Goal: Task Accomplishment & Management: Use online tool/utility

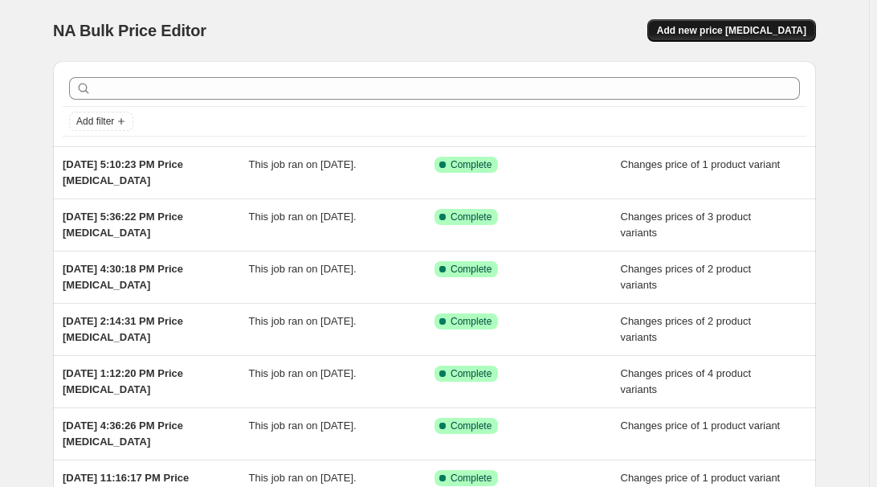
click at [763, 19] on button "Add new price [MEDICAL_DATA]" at bounding box center [731, 30] width 169 height 22
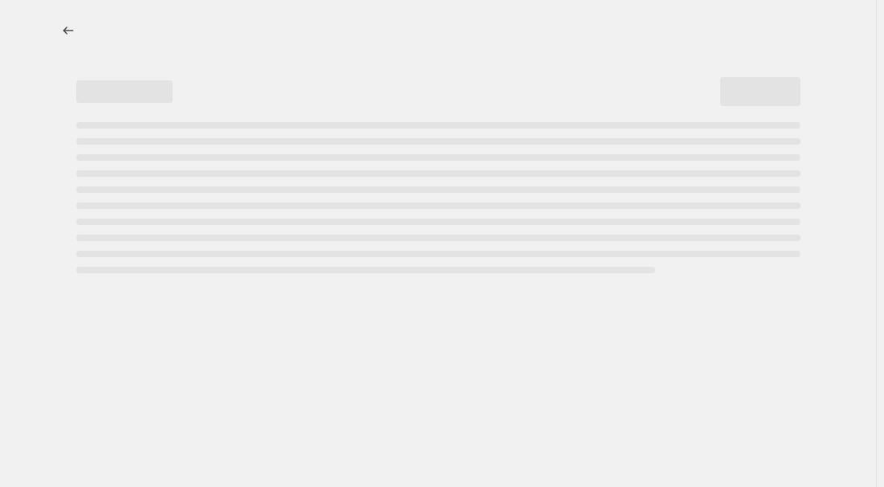
select select "percentage"
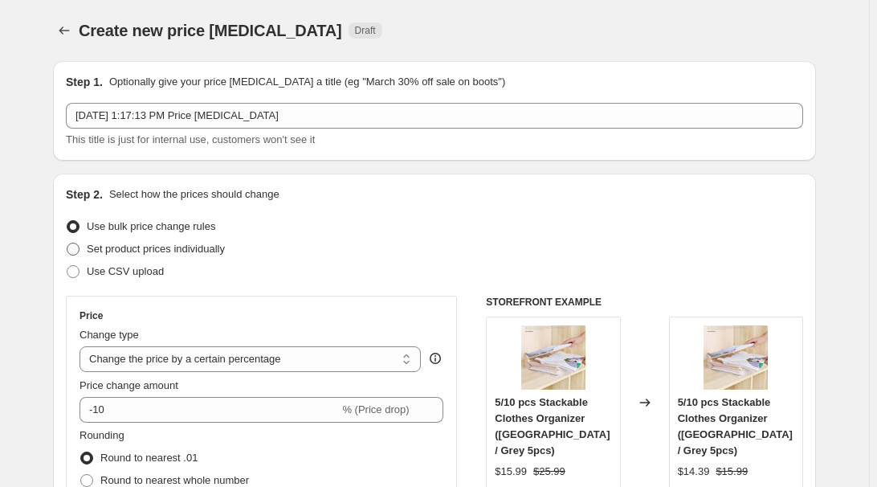
click at [158, 249] on span "Set product prices individually" at bounding box center [156, 249] width 138 height 12
click at [67, 243] on input "Set product prices individually" at bounding box center [67, 243] width 1 height 1
radio input "true"
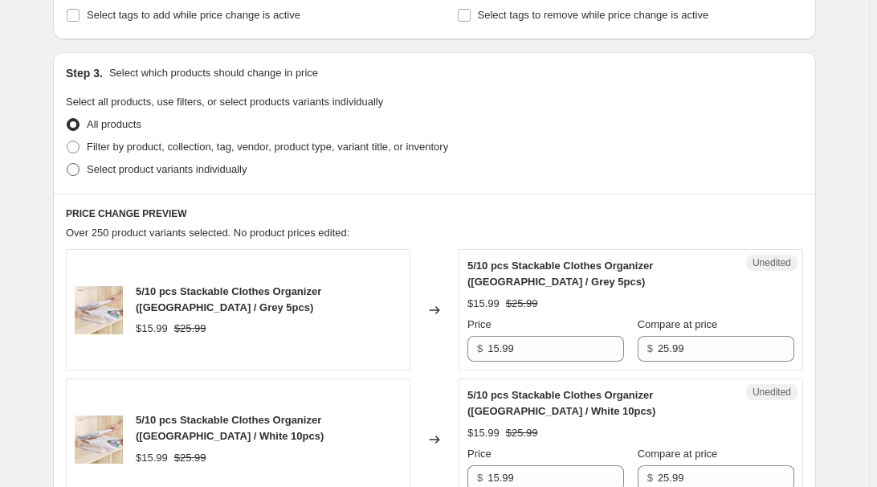
click at [186, 166] on span "Select product variants individually" at bounding box center [167, 169] width 160 height 12
click at [67, 164] on input "Select product variants individually" at bounding box center [67, 163] width 1 height 1
radio input "true"
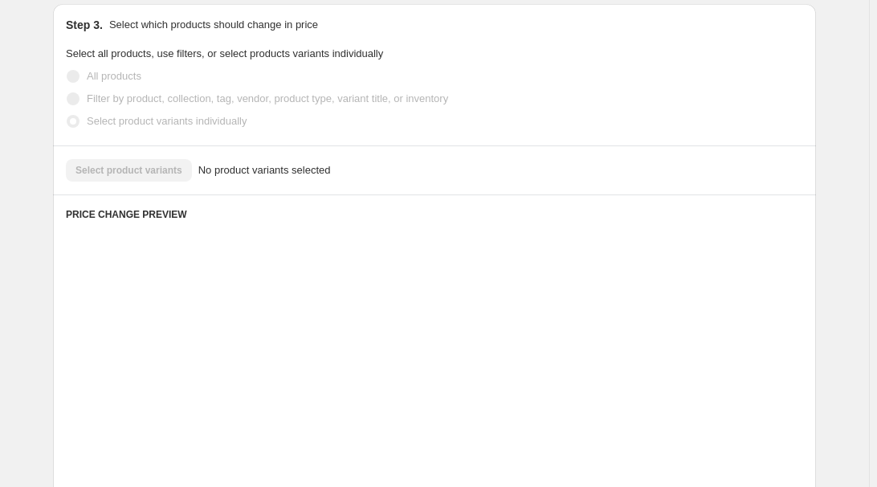
scroll to position [365, 0]
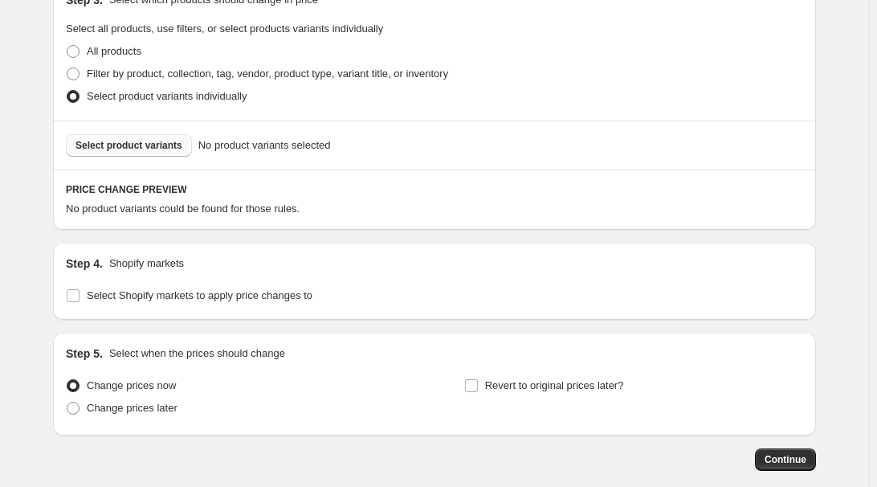
click at [124, 154] on button "Select product variants" at bounding box center [129, 145] width 126 height 22
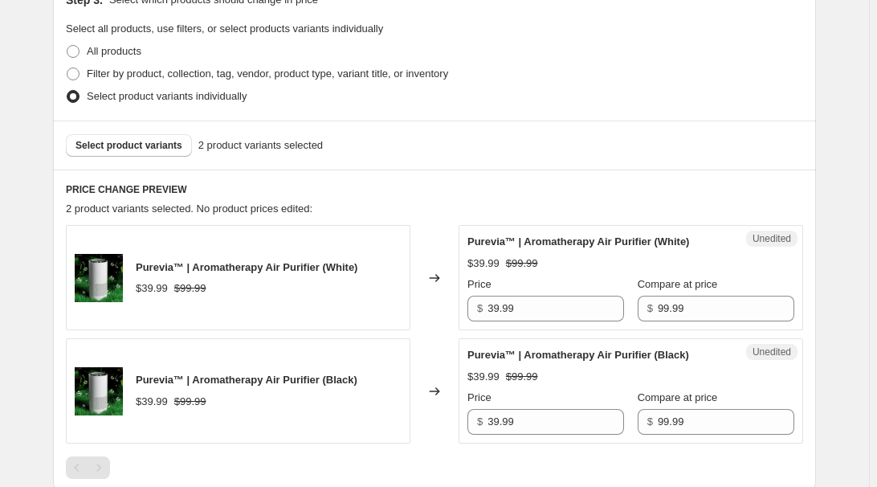
scroll to position [584, 0]
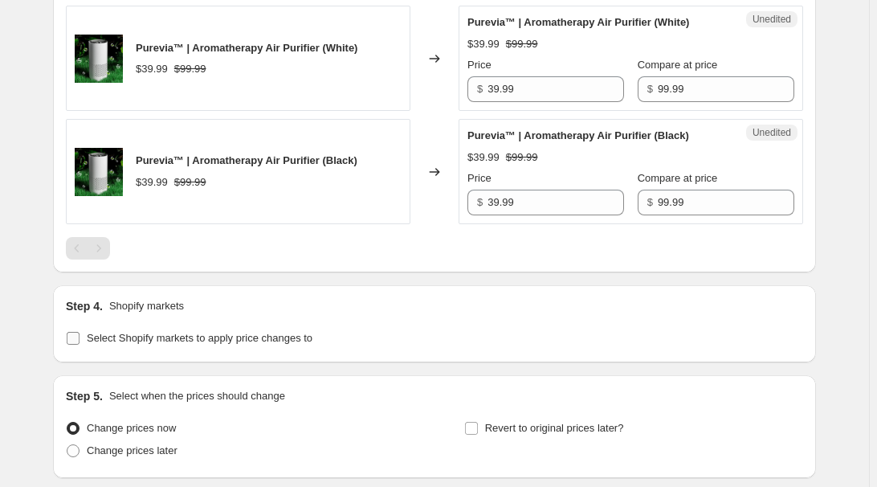
click at [152, 340] on span "Select Shopify markets to apply price changes to" at bounding box center [200, 338] width 226 height 12
click at [80, 340] on input "Select Shopify markets to apply price changes to" at bounding box center [73, 338] width 13 height 13
checkbox input "true"
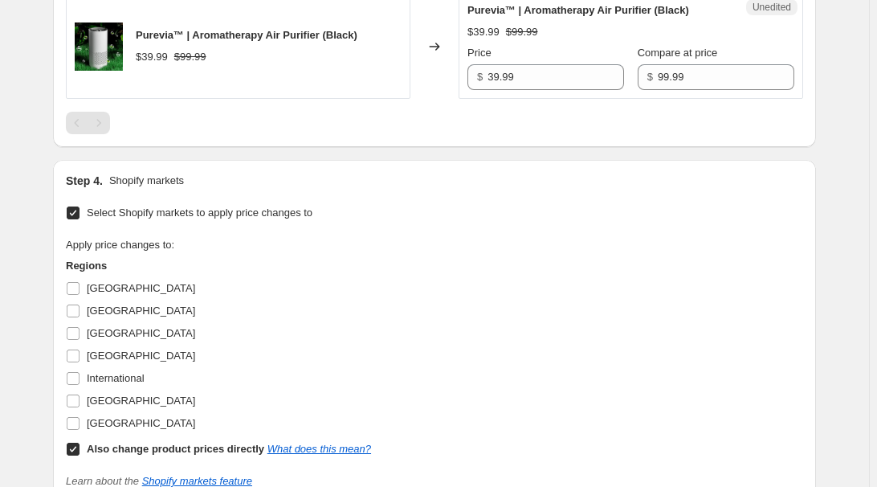
scroll to position [730, 0]
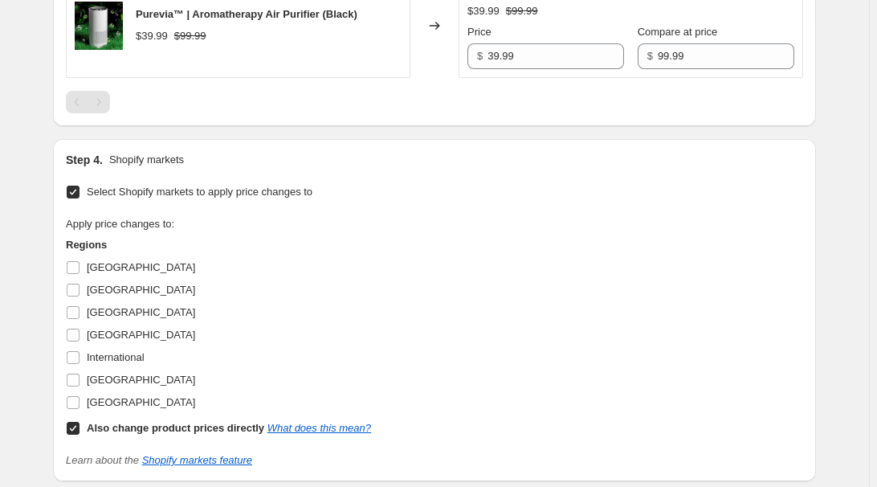
click at [108, 265] on span "[GEOGRAPHIC_DATA]" at bounding box center [141, 267] width 108 height 12
click at [80, 265] on input "[GEOGRAPHIC_DATA]" at bounding box center [73, 267] width 13 height 13
checkbox input "true"
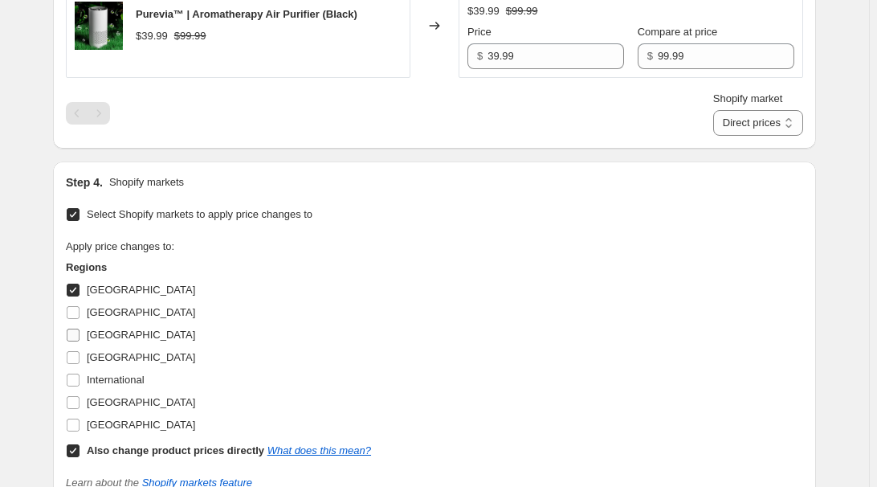
click at [85, 337] on label "[GEOGRAPHIC_DATA]" at bounding box center [130, 335] width 129 height 22
click at [80, 337] on input "[GEOGRAPHIC_DATA]" at bounding box center [73, 334] width 13 height 13
checkbox input "true"
click at [98, 355] on span "[GEOGRAPHIC_DATA]" at bounding box center [141, 357] width 108 height 12
click at [80, 355] on input "[GEOGRAPHIC_DATA]" at bounding box center [73, 357] width 13 height 13
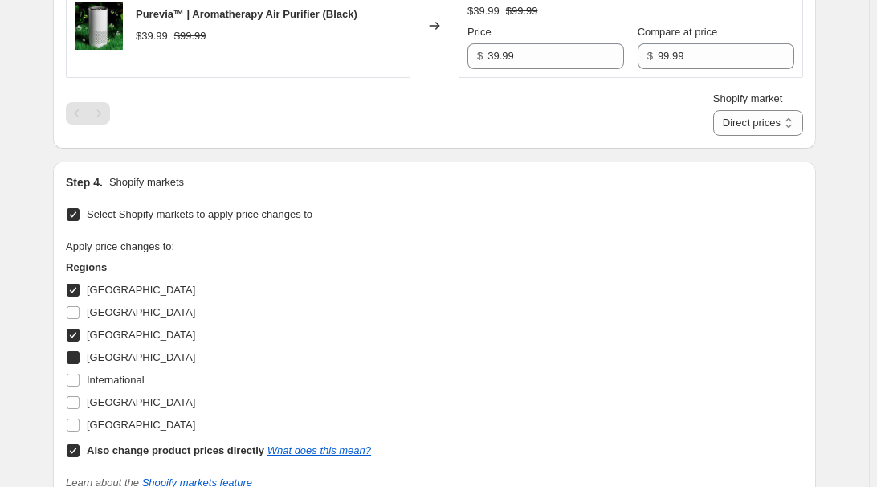
checkbox input "true"
click at [119, 396] on span "[GEOGRAPHIC_DATA]" at bounding box center [141, 402] width 108 height 12
click at [80, 396] on input "[GEOGRAPHIC_DATA]" at bounding box center [73, 402] width 13 height 13
checkbox input "true"
click at [103, 449] on b "Also change product prices directly" at bounding box center [175, 450] width 177 height 12
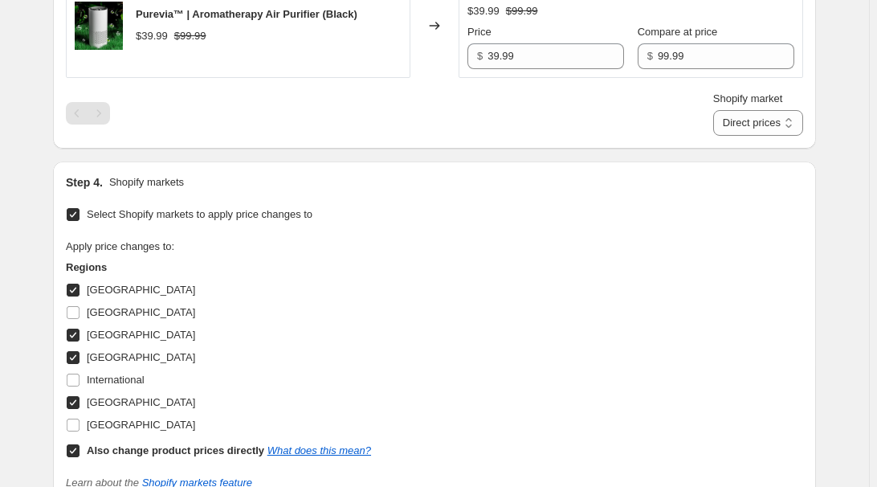
click at [80, 449] on input "Also change product prices directly What does this mean?" at bounding box center [73, 450] width 13 height 13
checkbox input "false"
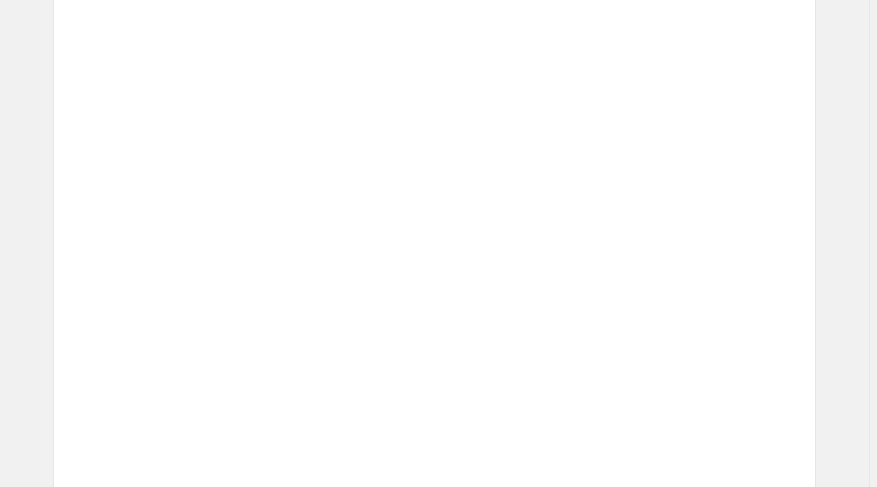
click at [501, 316] on div "Unedited Placeholder $53.15 $59.05 Price $ 53.15 Compare at price $ 59.05" at bounding box center [631, 364] width 345 height 105
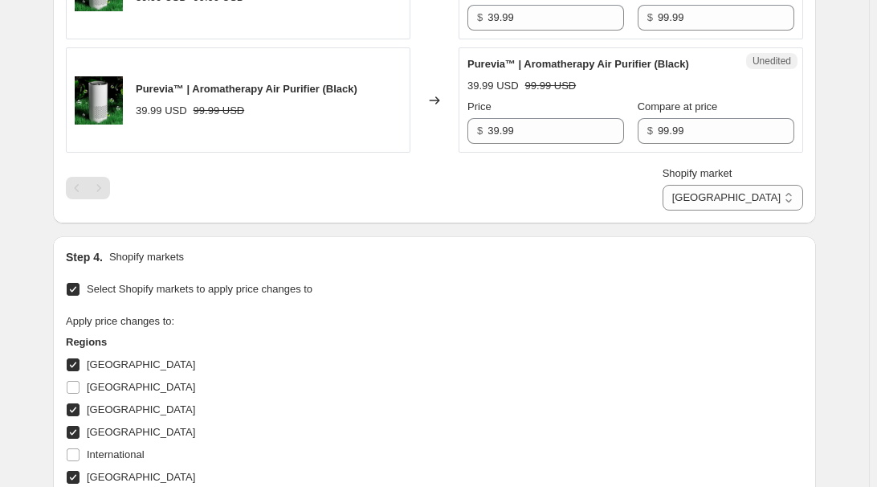
scroll to position [657, 0]
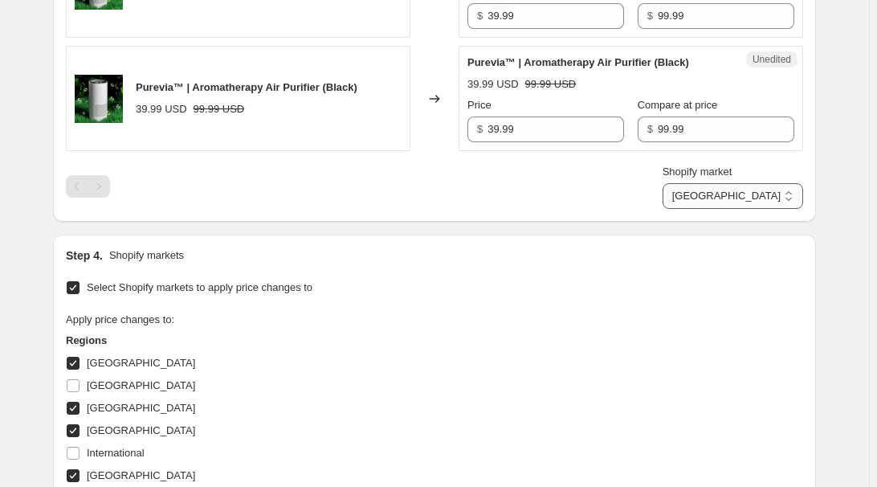
click at [771, 188] on select "[GEOGRAPHIC_DATA] [GEOGRAPHIC_DATA] [GEOGRAPHIC_DATA] [GEOGRAPHIC_DATA]" at bounding box center [733, 196] width 141 height 26
click at [736, 209] on select "[GEOGRAPHIC_DATA] [GEOGRAPHIC_DATA] [GEOGRAPHIC_DATA] [GEOGRAPHIC_DATA]" at bounding box center [733, 196] width 141 height 26
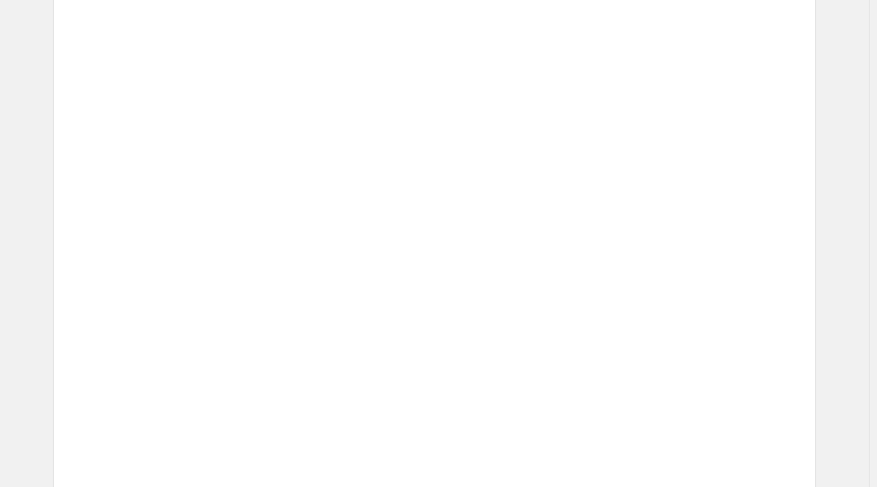
click at [674, 235] on div "$ 59.05" at bounding box center [729, 243] width 132 height 26
click at [667, 235] on div "Price $ 53.15 Compare at price $ 59.05" at bounding box center [657, 232] width 274 height 45
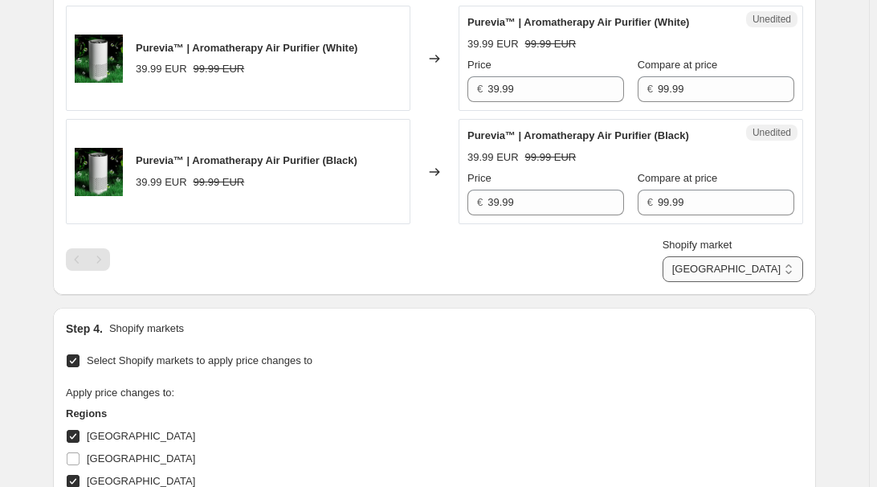
click at [748, 267] on select "[GEOGRAPHIC_DATA] [GEOGRAPHIC_DATA] [GEOGRAPHIC_DATA] [GEOGRAPHIC_DATA]" at bounding box center [733, 269] width 141 height 26
click at [732, 282] on select "[GEOGRAPHIC_DATA] [GEOGRAPHIC_DATA] [GEOGRAPHIC_DATA] [GEOGRAPHIC_DATA]" at bounding box center [733, 269] width 141 height 26
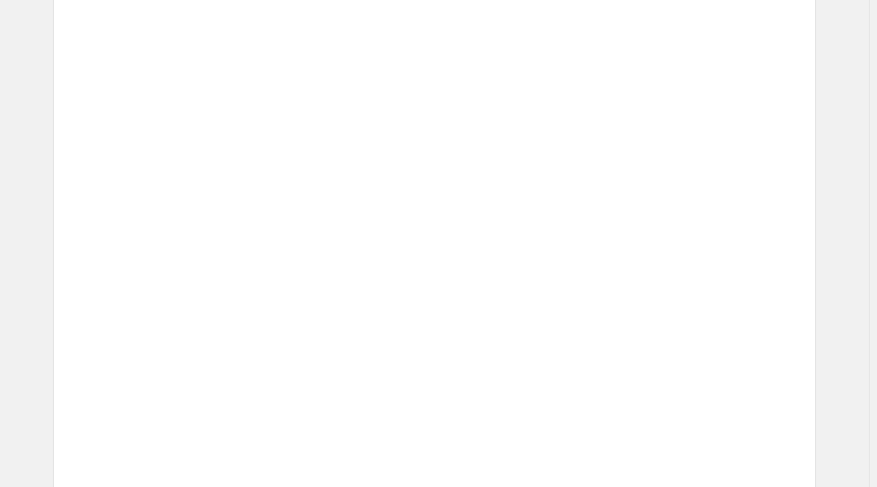
click at [657, 324] on div "Price € 53.15 Compare at price € 59.05" at bounding box center [657, 305] width 274 height 45
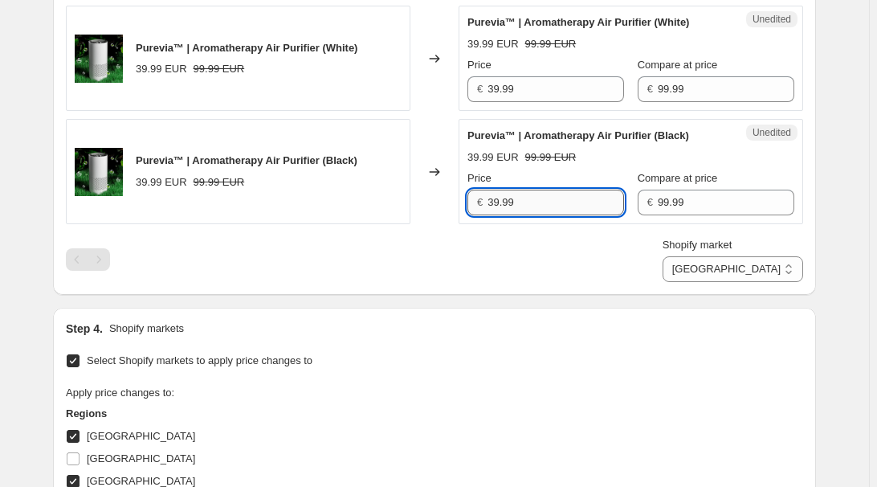
click at [604, 205] on input "39.99" at bounding box center [555, 203] width 137 height 26
click at [765, 256] on select "[GEOGRAPHIC_DATA] [GEOGRAPHIC_DATA] [GEOGRAPHIC_DATA] [GEOGRAPHIC_DATA]" at bounding box center [733, 269] width 141 height 26
select select "7501644017"
click at [699, 282] on select "[GEOGRAPHIC_DATA] [GEOGRAPHIC_DATA] [GEOGRAPHIC_DATA] [GEOGRAPHIC_DATA]" at bounding box center [733, 269] width 141 height 26
drag, startPoint x: 612, startPoint y: 334, endPoint x: 618, endPoint y: 315, distance: 20.3
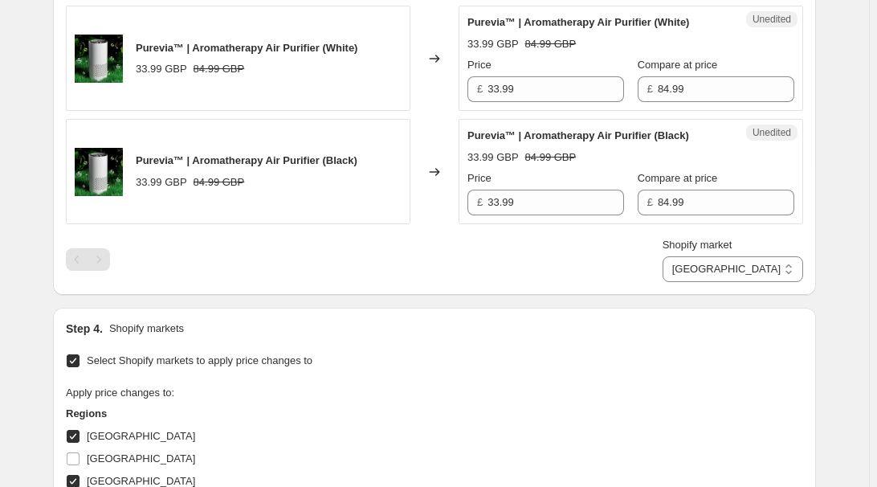
click at [612, 334] on div "Step 4. Shopify markets" at bounding box center [434, 328] width 737 height 16
